Goal: Information Seeking & Learning: Understand process/instructions

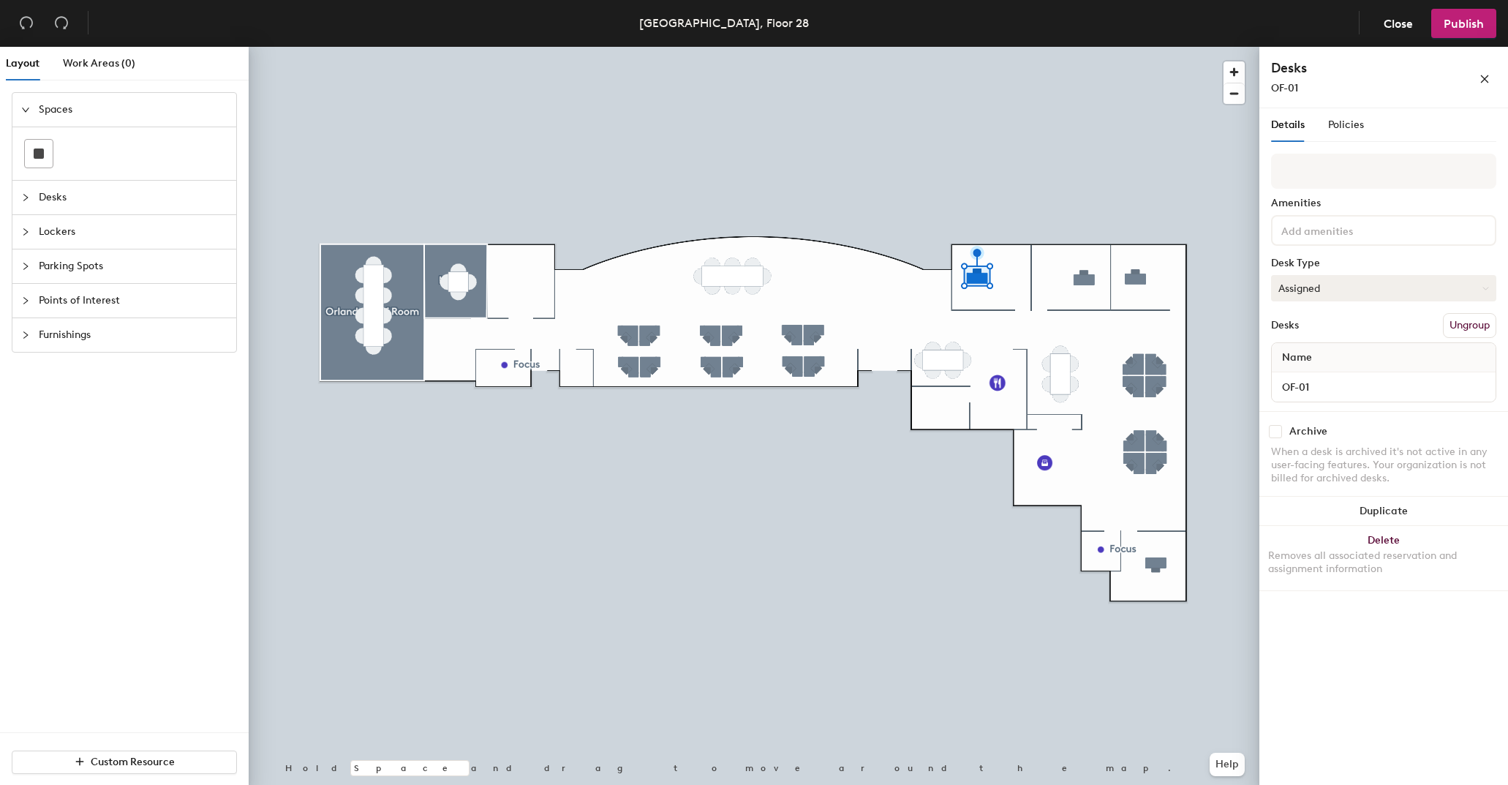
click at [1366, 287] on button "Assigned" at bounding box center [1383, 288] width 225 height 26
click at [1308, 377] on div "Hoteled" at bounding box center [1345, 377] width 146 height 22
click at [1358, 120] on span "Policies" at bounding box center [1346, 124] width 36 height 12
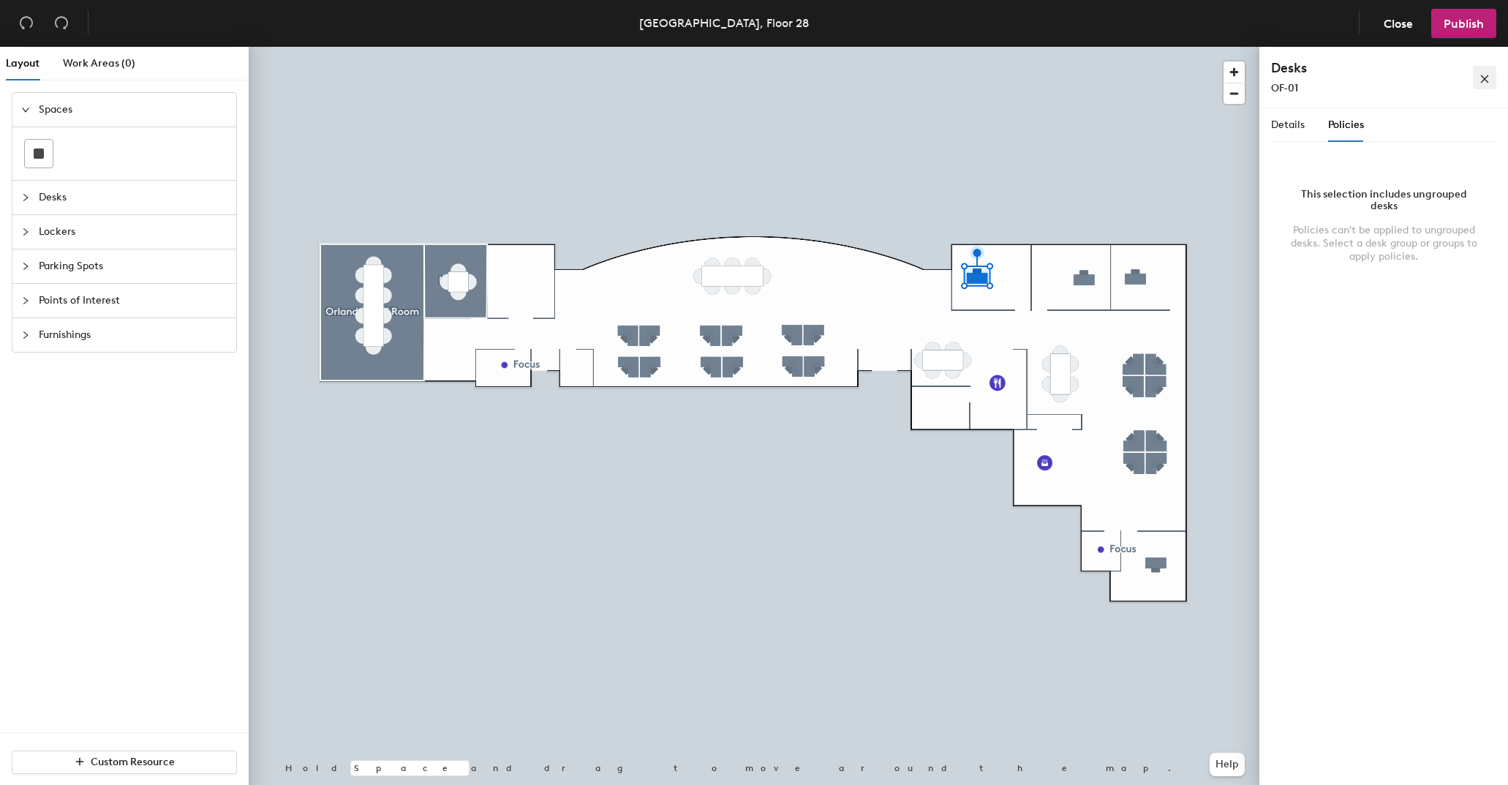
click at [1483, 73] on span "button" at bounding box center [1485, 77] width 10 height 12
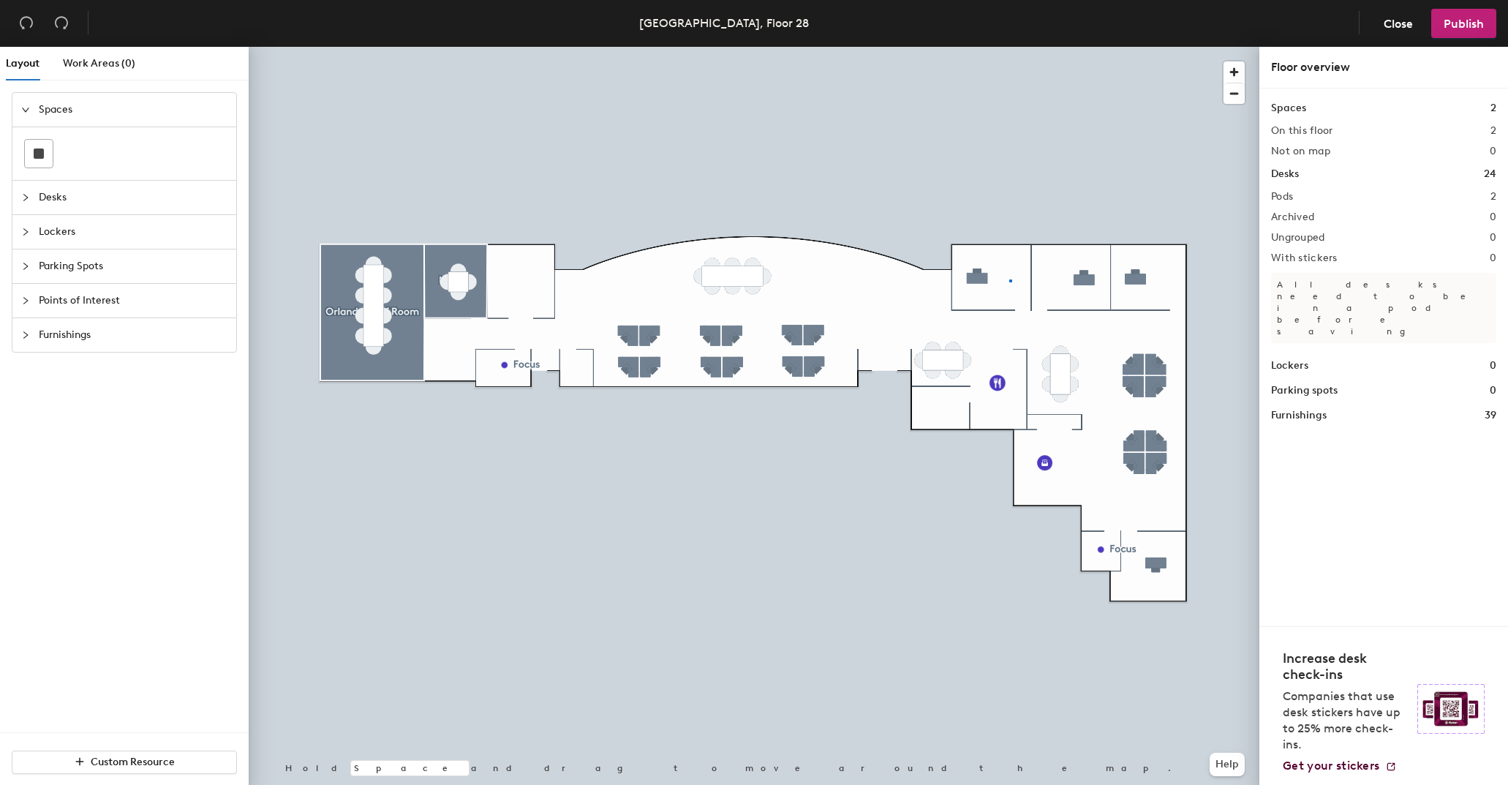
click at [1009, 47] on div at bounding box center [754, 47] width 1011 height 0
click at [1389, 20] on span "Close" at bounding box center [1398, 24] width 29 height 14
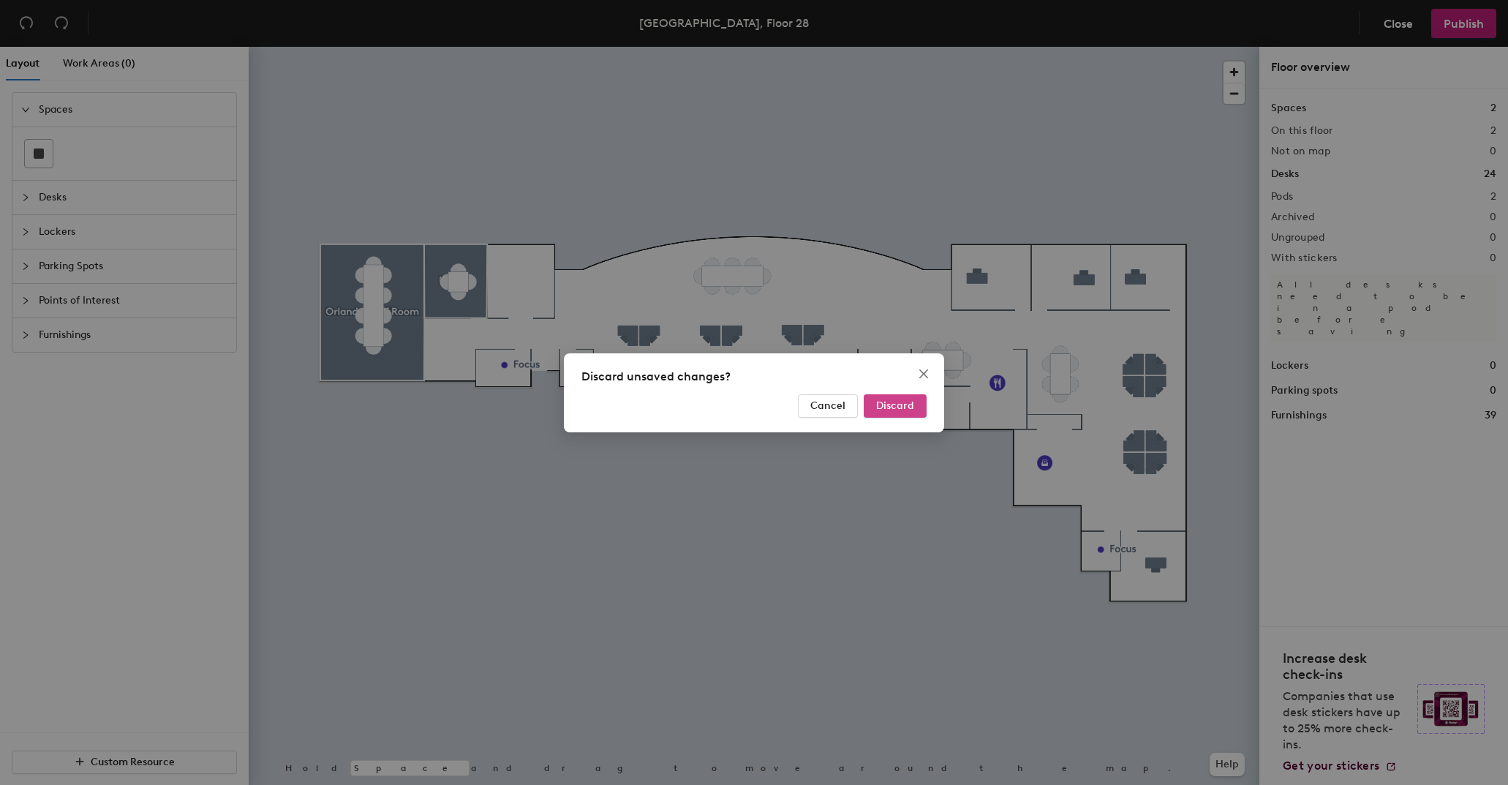
click at [887, 408] on span "Discard" at bounding box center [895, 405] width 38 height 12
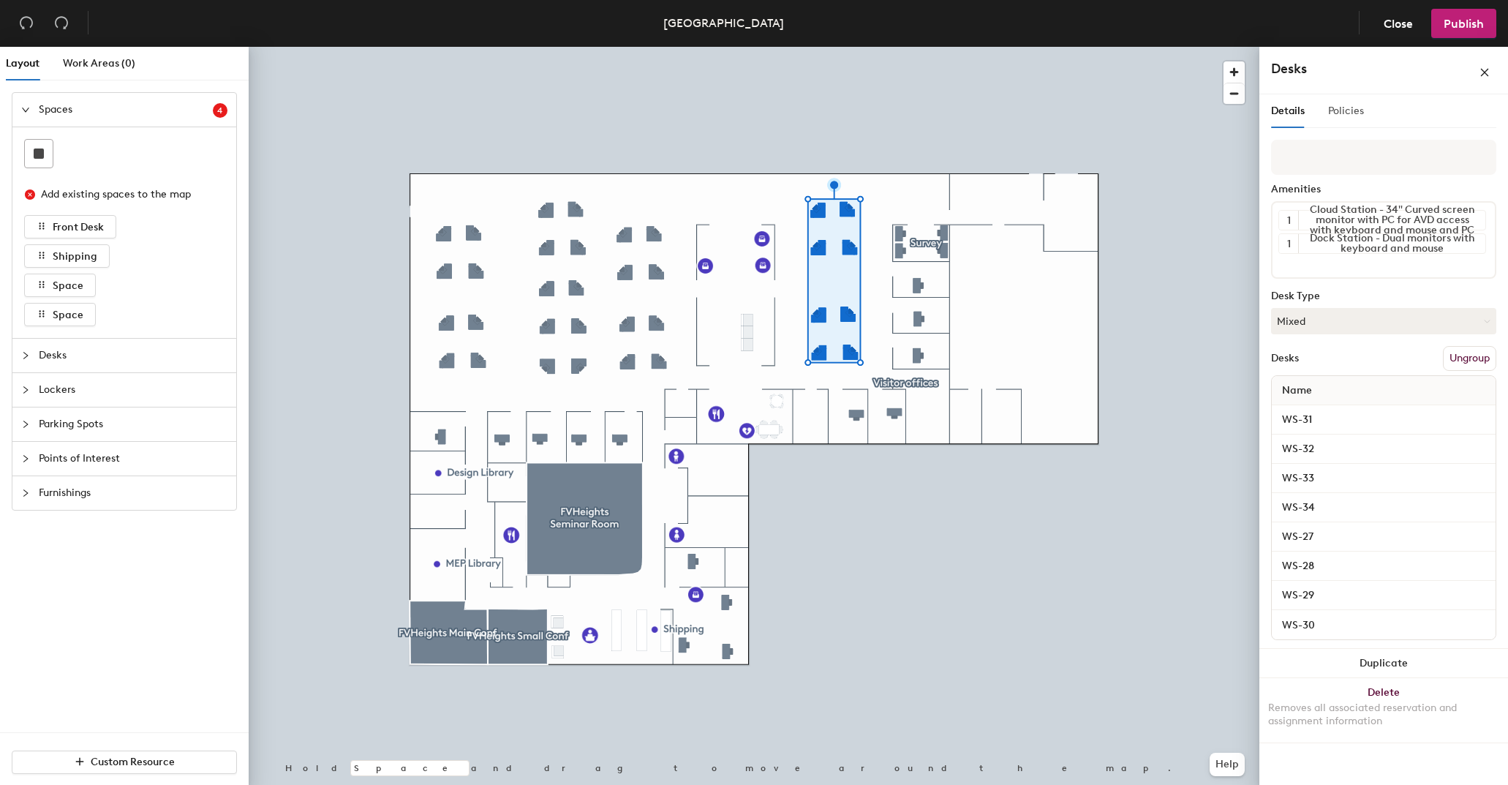
click at [1362, 108] on div "Details Policies" at bounding box center [1383, 111] width 225 height 34
click at [1347, 108] on span "Policies" at bounding box center [1346, 111] width 36 height 12
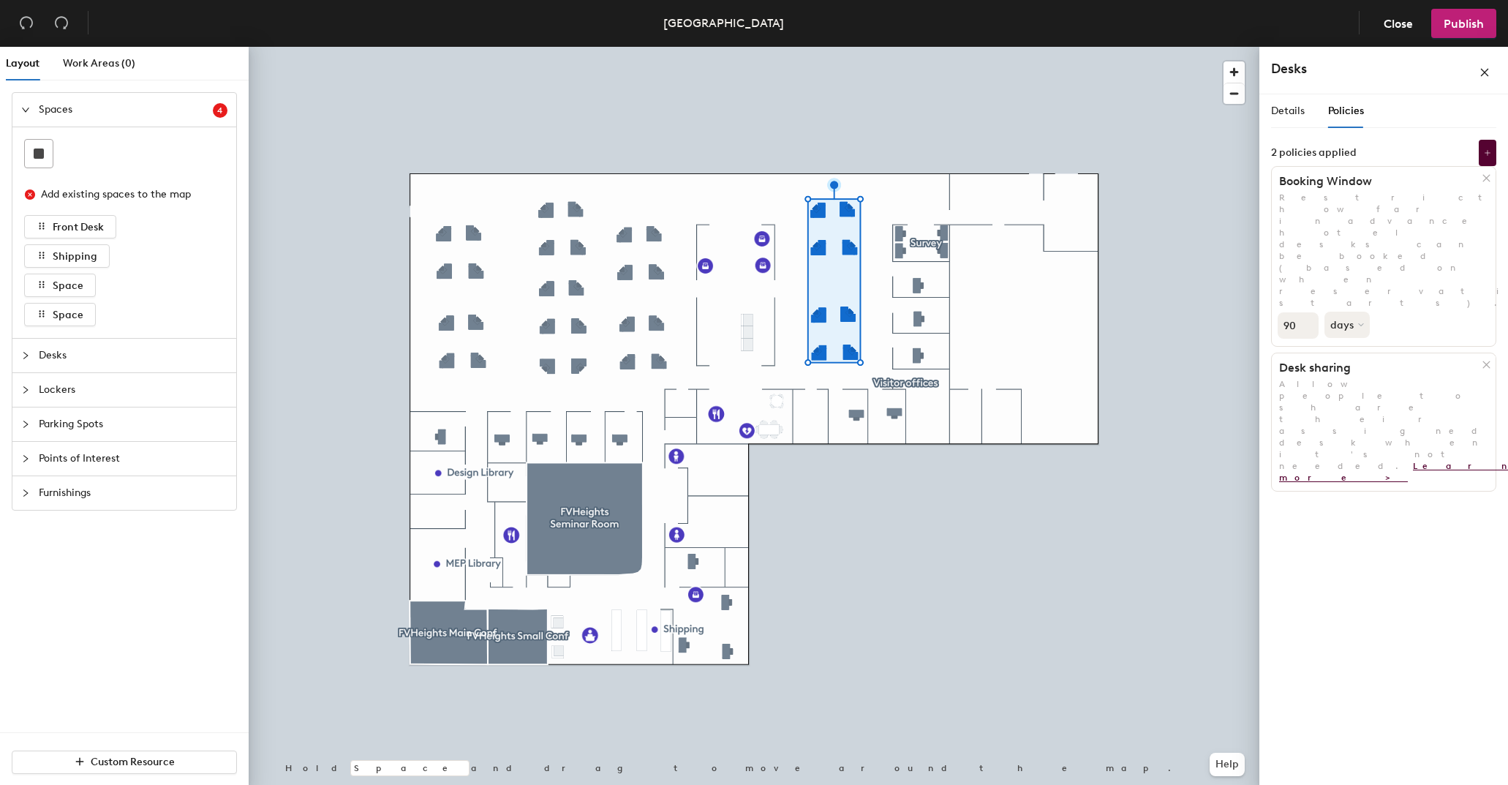
click at [1341, 461] on link "Learn more >" at bounding box center [1396, 472] width 235 height 22
click at [1486, 154] on icon at bounding box center [1487, 152] width 7 height 7
click at [1287, 109] on span "Details" at bounding box center [1288, 111] width 34 height 12
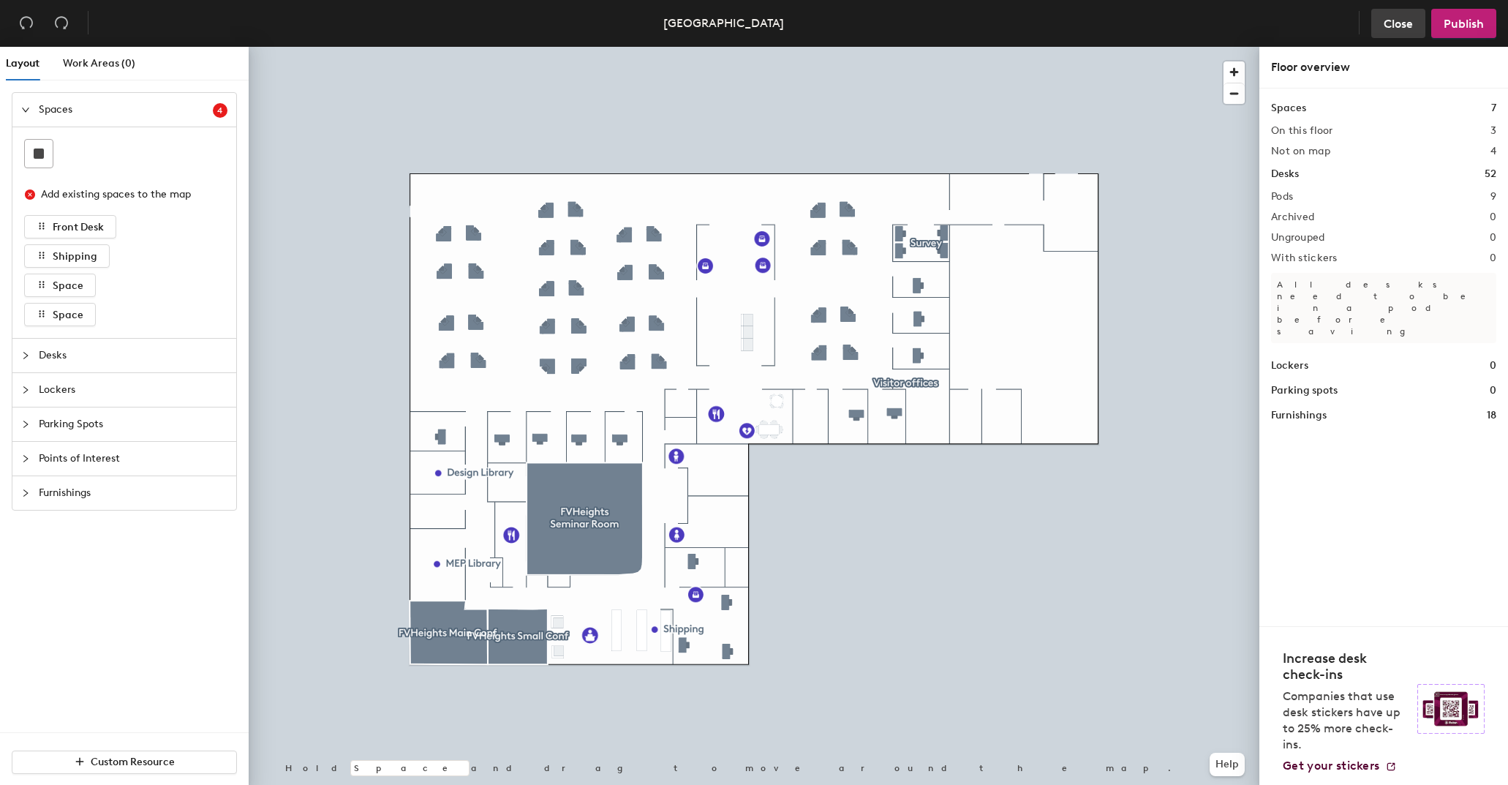
click at [1395, 23] on span "Close" at bounding box center [1398, 24] width 29 height 14
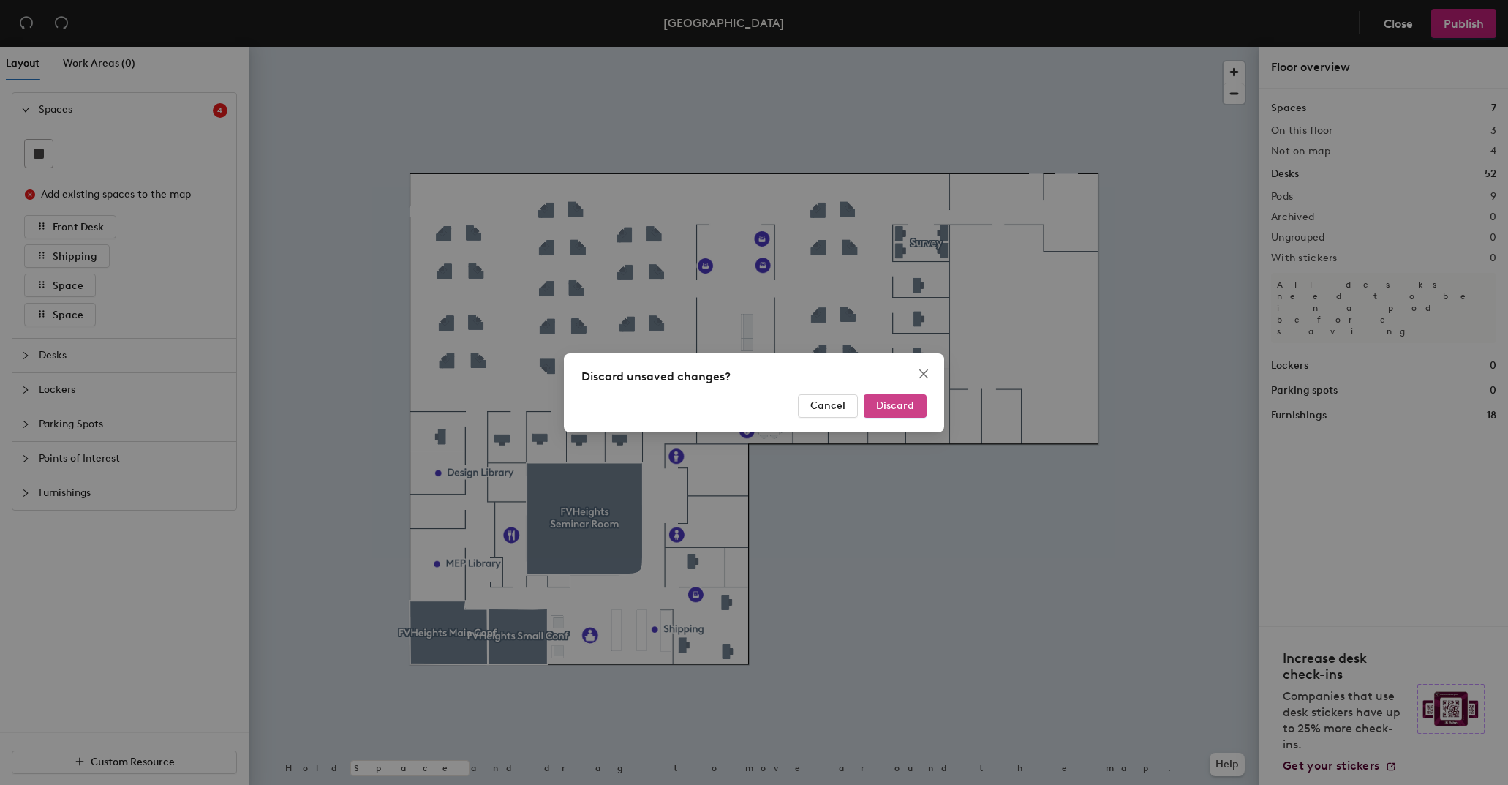
click at [900, 402] on span "Discard" at bounding box center [895, 405] width 38 height 12
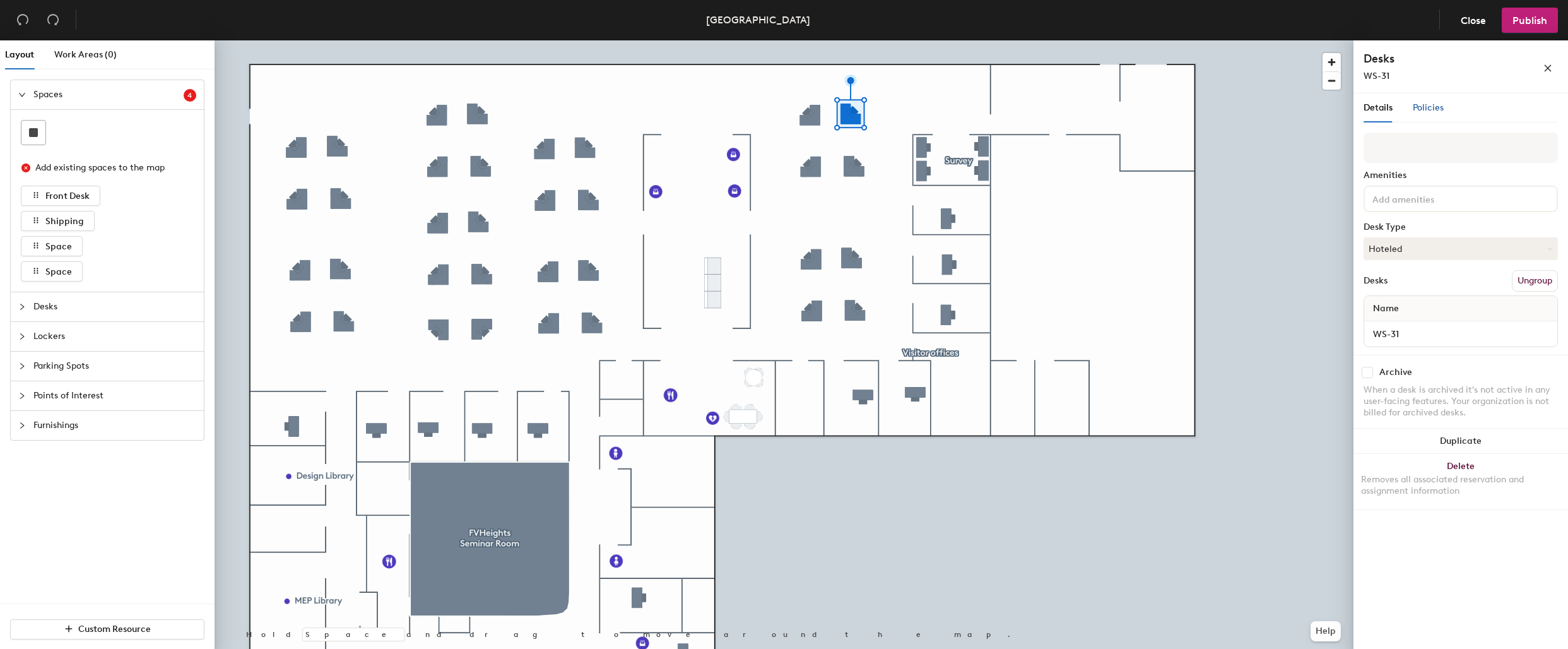
click at [1421, 102] on span "Policies" at bounding box center [1428, 107] width 31 height 10
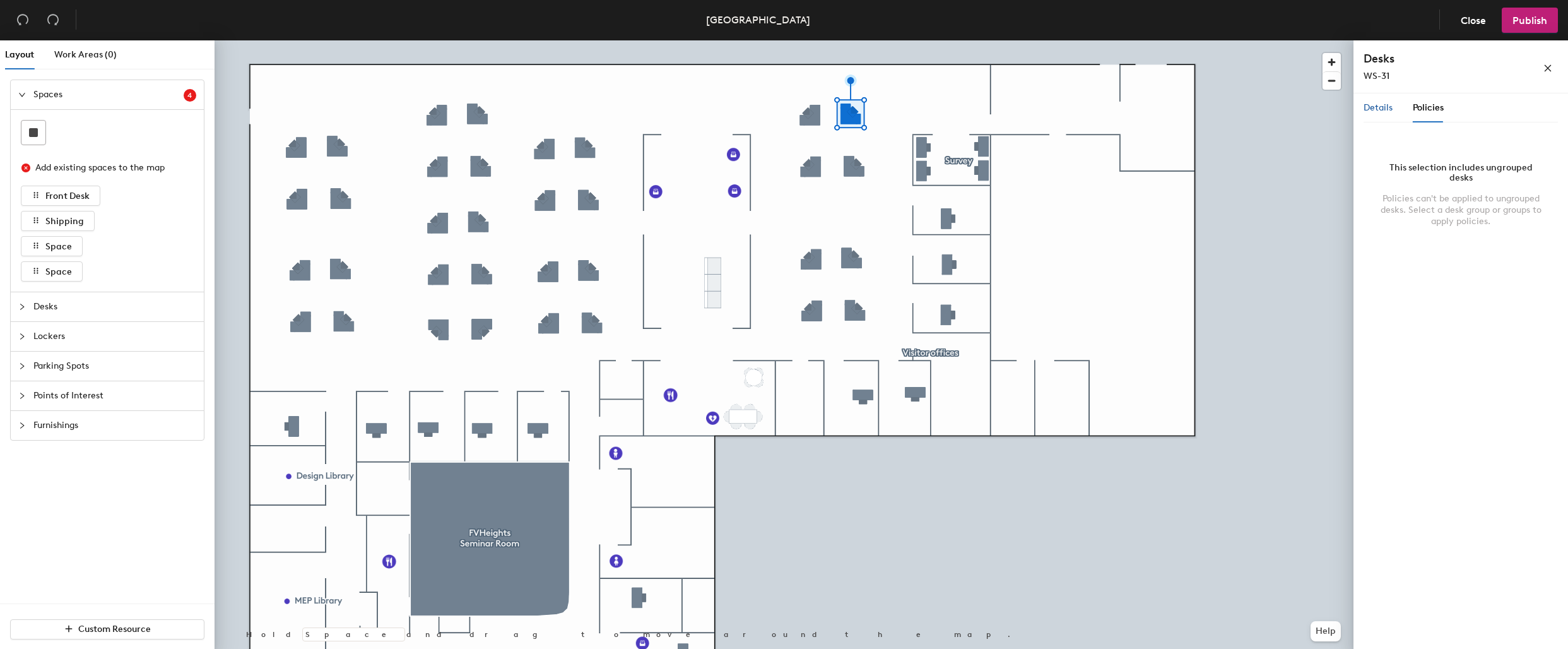
click at [1372, 109] on span "Details" at bounding box center [1378, 107] width 29 height 10
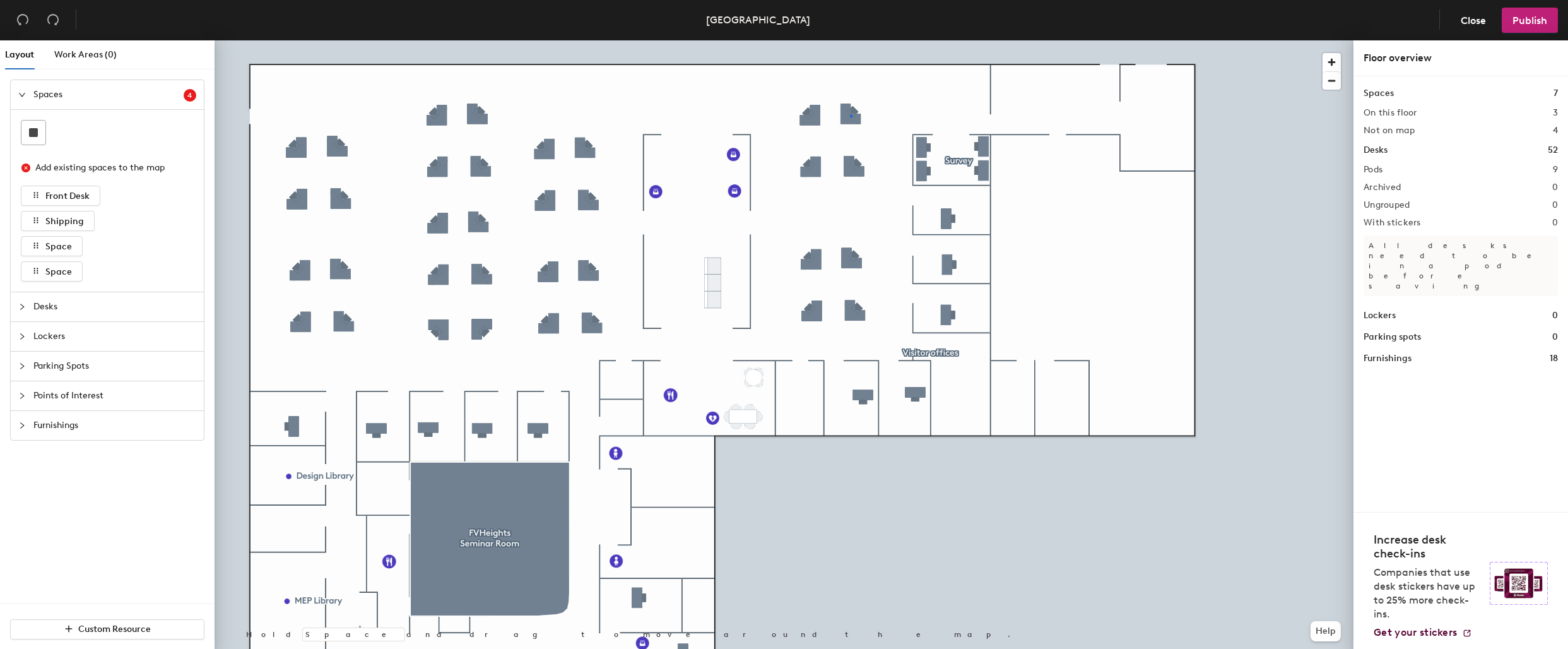
click at [850, 41] on div at bounding box center [784, 41] width 1139 height 0
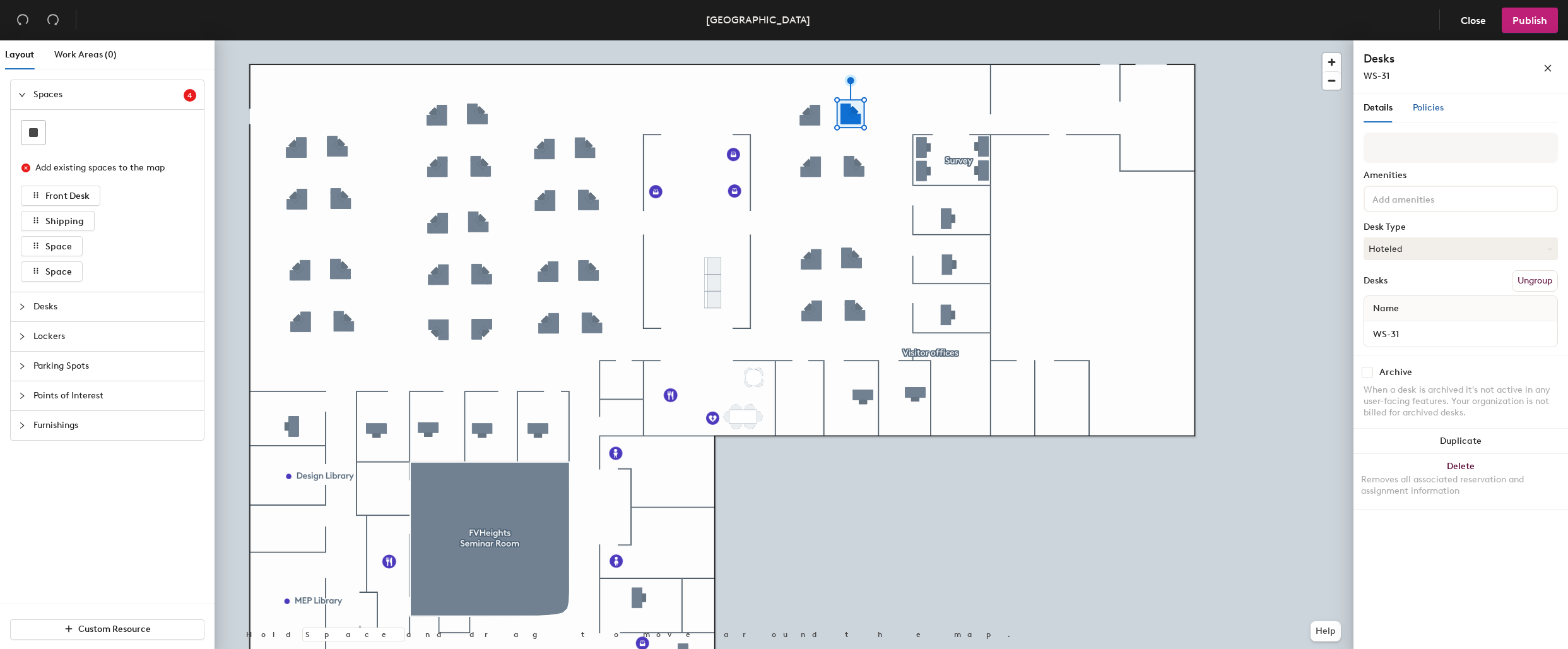
click at [1427, 112] on span "Policies" at bounding box center [1428, 107] width 31 height 10
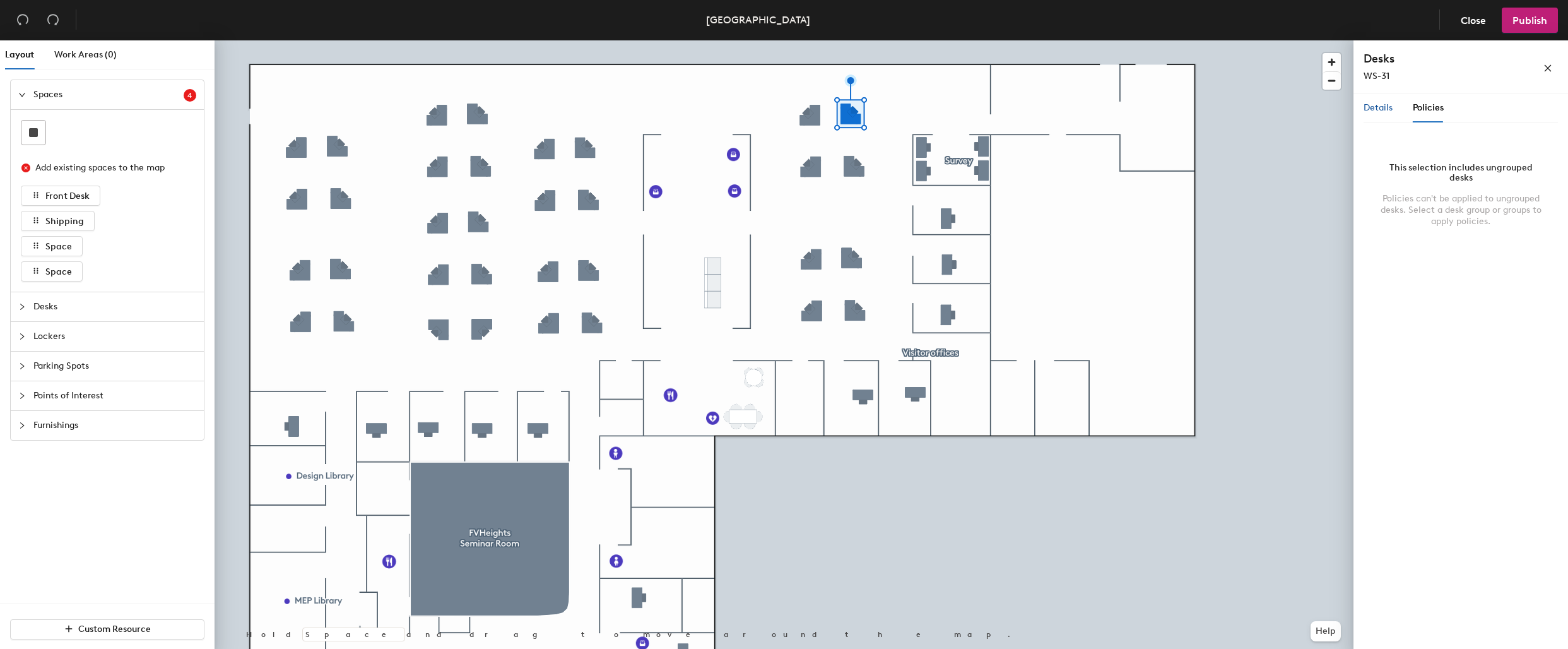
click at [1381, 104] on span "Details" at bounding box center [1378, 107] width 29 height 10
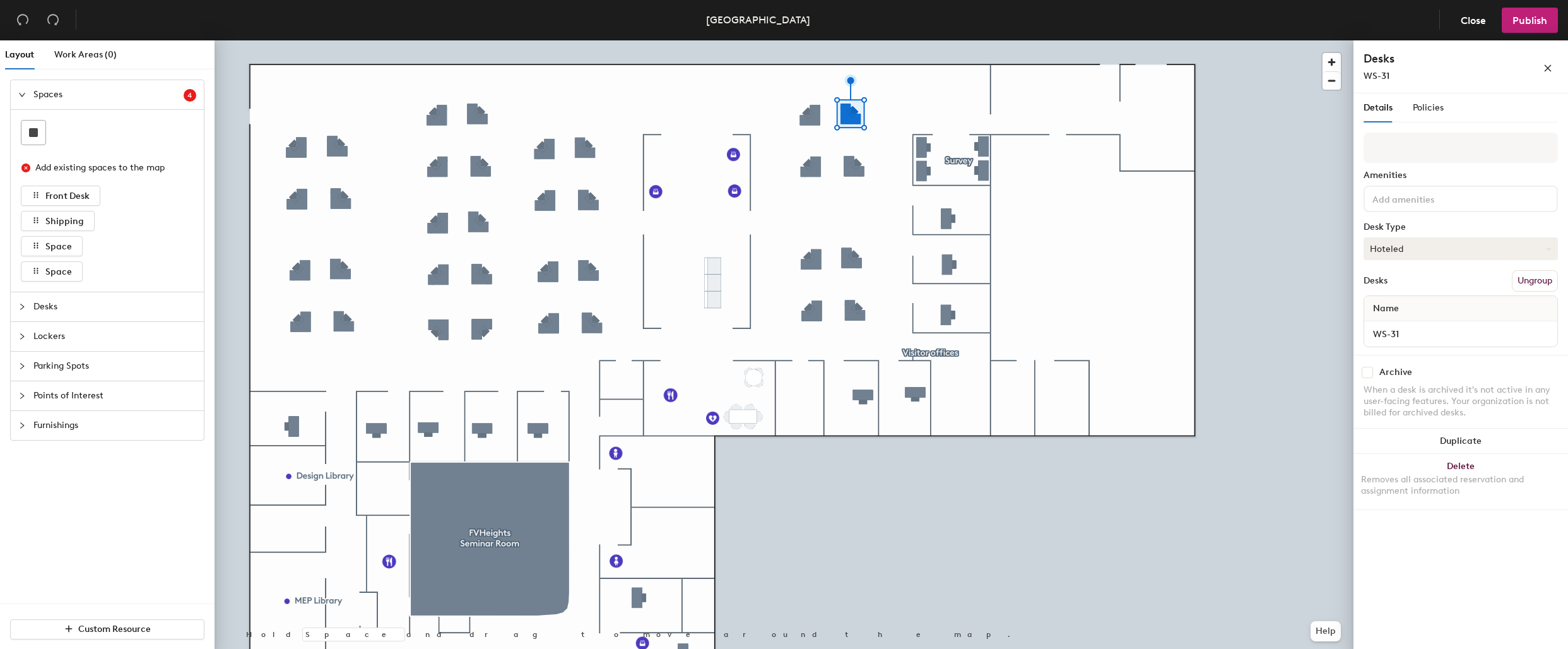
click at [1444, 251] on button "Hoteled" at bounding box center [1460, 249] width 194 height 22
click at [1298, 41] on div at bounding box center [784, 41] width 1139 height 0
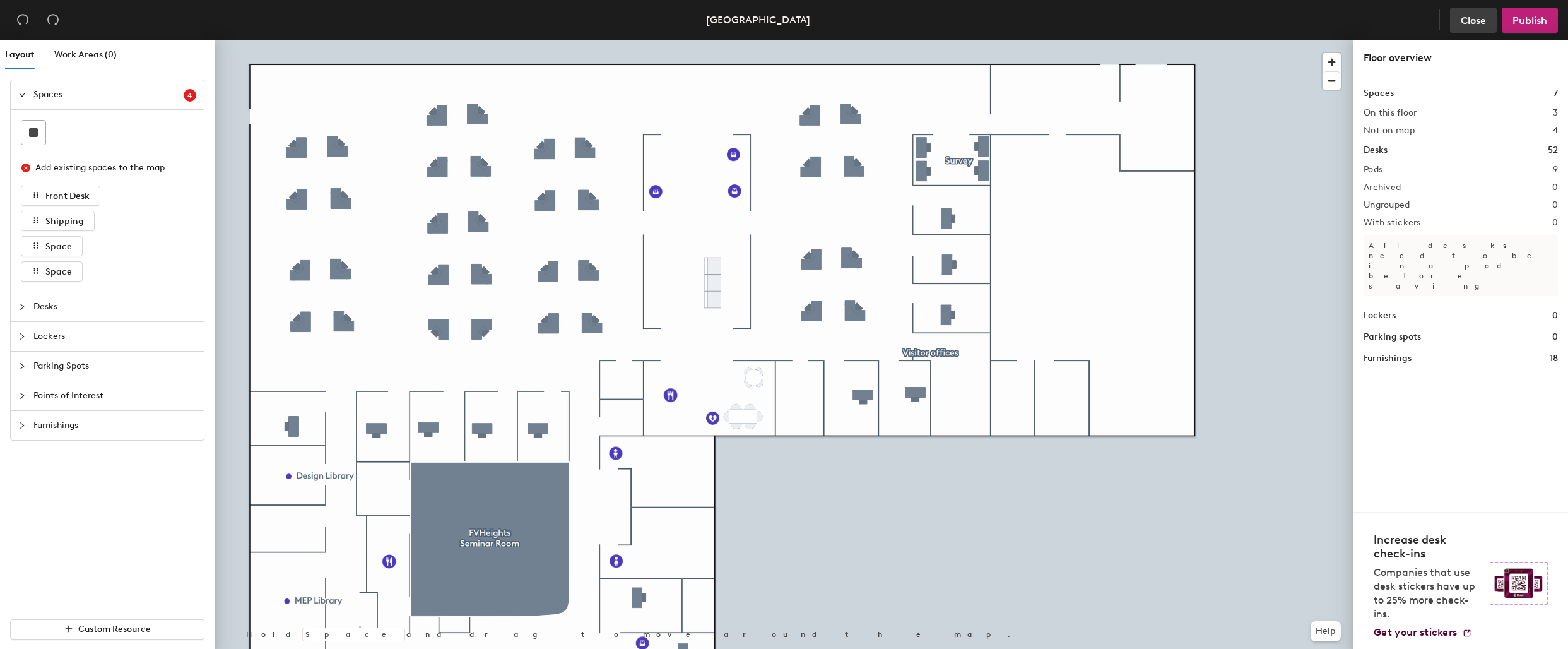
click at [1475, 26] on span "Close" at bounding box center [1473, 21] width 25 height 12
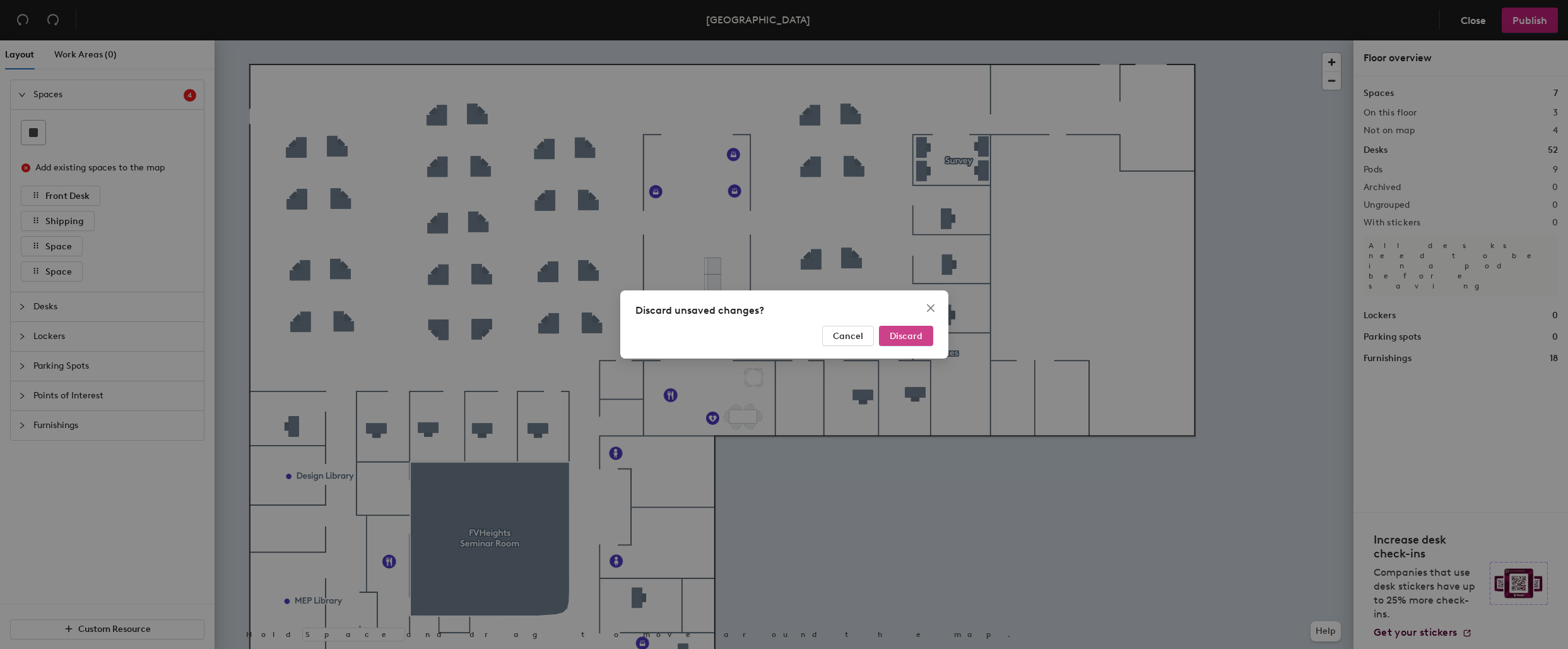
click at [916, 333] on span "Discard" at bounding box center [906, 336] width 33 height 10
